Goal: Task Accomplishment & Management: Manage account settings

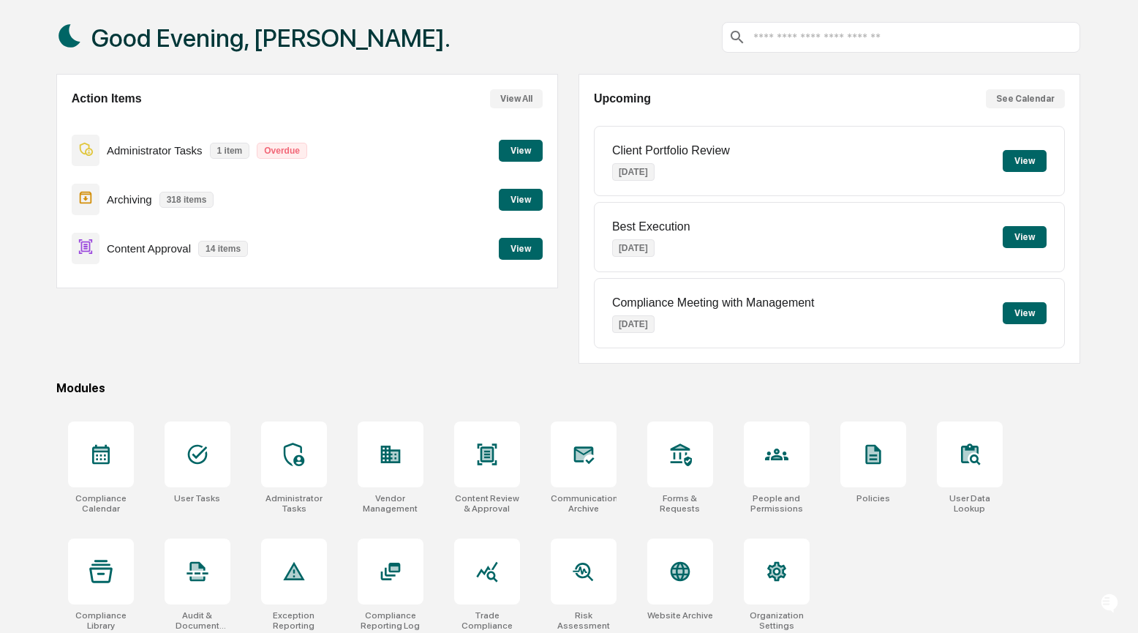
scroll to position [78, 0]
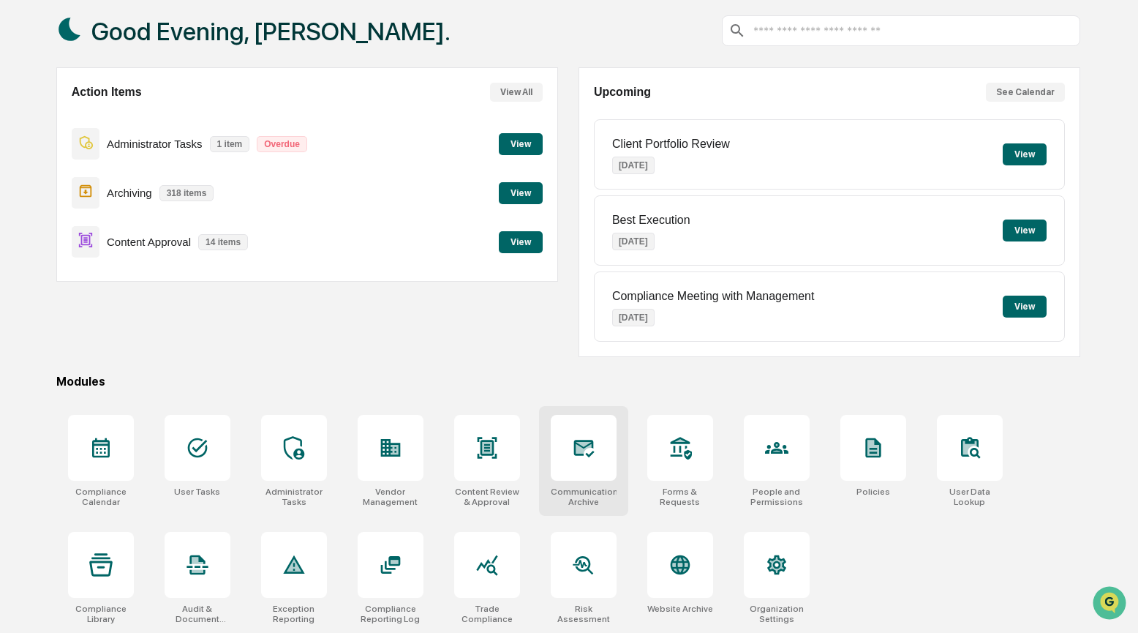
click at [590, 440] on icon at bounding box center [583, 449] width 20 height 18
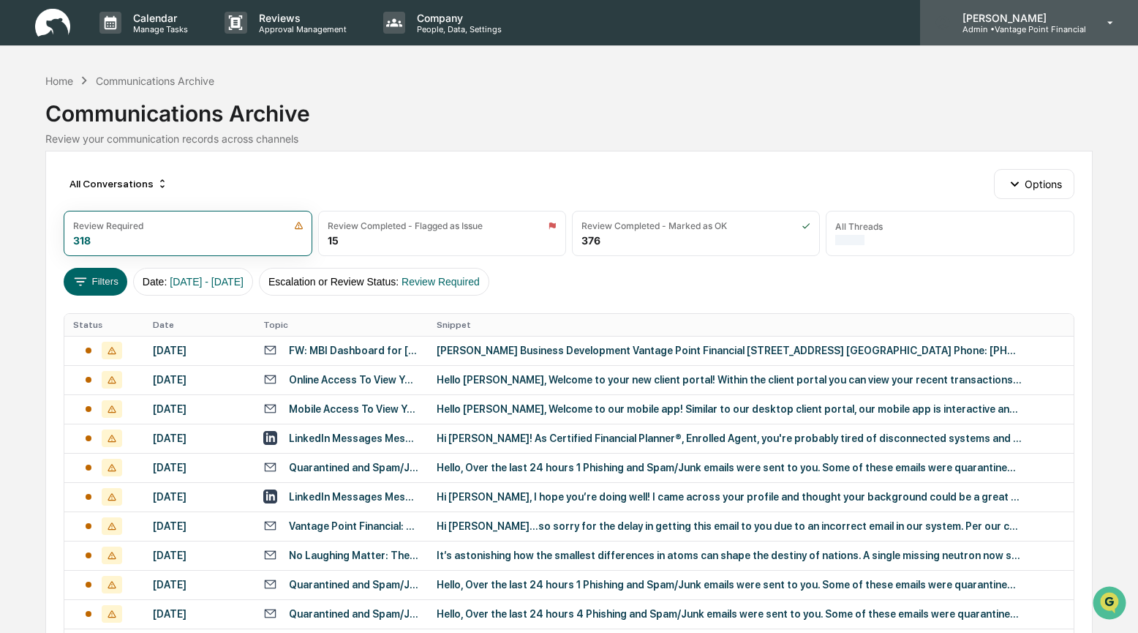
click at [1028, 24] on p "Admin • Vantage Point Financial" at bounding box center [1018, 29] width 135 height 10
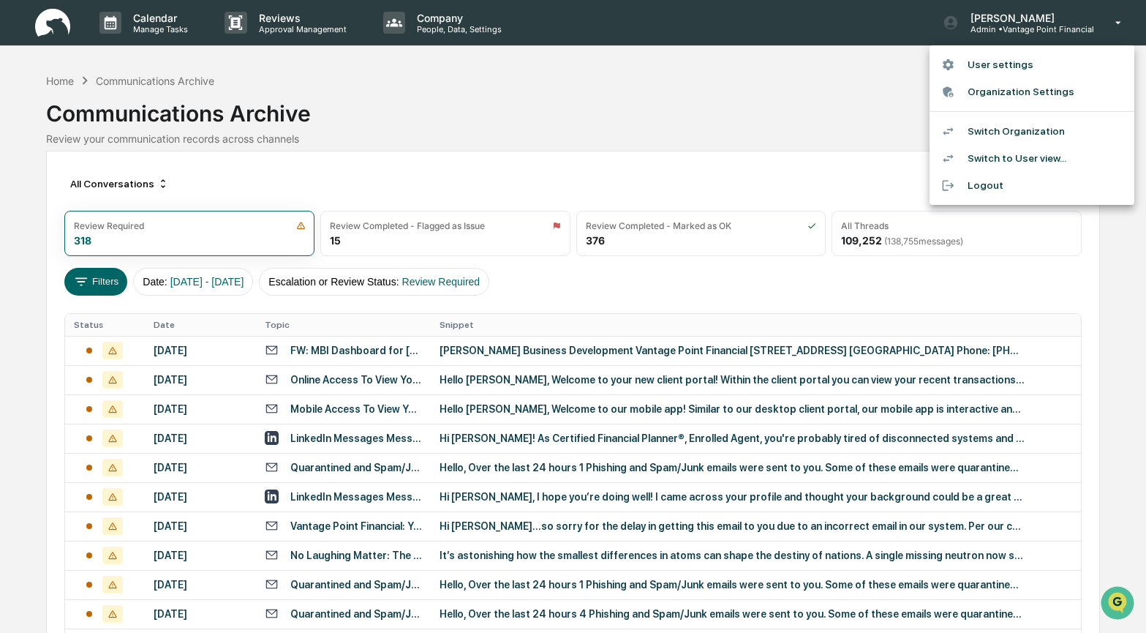
click at [1012, 136] on li "Switch Organization" at bounding box center [1032, 131] width 205 height 27
